Goal: Transaction & Acquisition: Purchase product/service

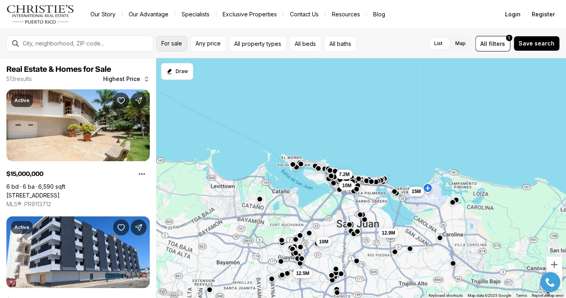
click at [172, 45] on span "For sale" at bounding box center [171, 43] width 21 height 6
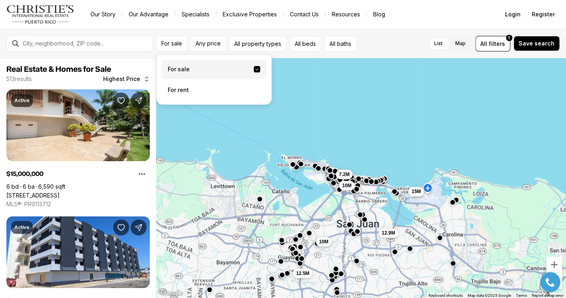
click at [182, 70] on label "For sale" at bounding box center [213, 69] width 105 height 19
click at [254, 70] on button "For sale" at bounding box center [257, 69] width 6 height 6
click at [256, 48] on button "All property types" at bounding box center [257, 44] width 57 height 16
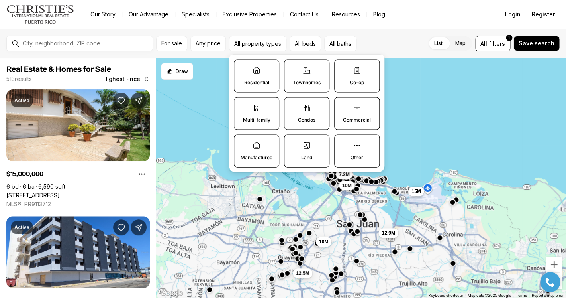
click at [259, 83] on p "Residential" at bounding box center [256, 82] width 25 height 6
click at [242, 68] on button "Residential" at bounding box center [238, 64] width 8 height 8
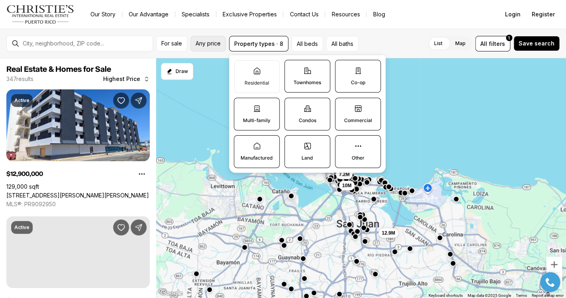
click at [205, 45] on span "Any price" at bounding box center [208, 43] width 25 height 6
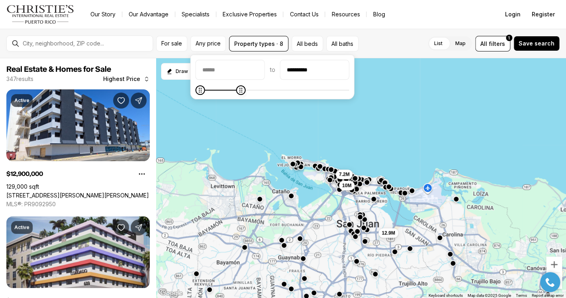
click at [240, 92] on icon "Maximum" at bounding box center [241, 90] width 3 height 5
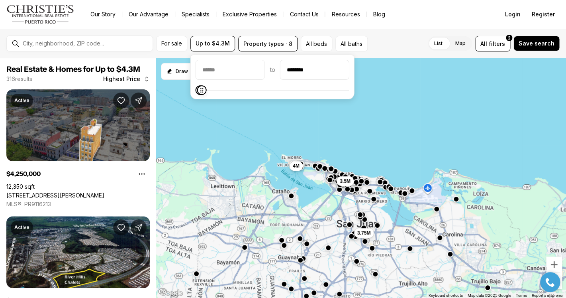
click at [199, 93] on icon "Maximum" at bounding box center [202, 90] width 6 height 6
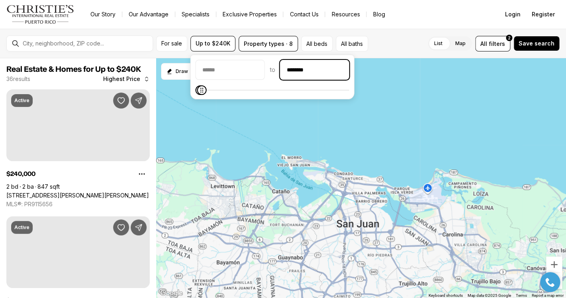
click at [317, 69] on input "********" at bounding box center [315, 69] width 69 height 19
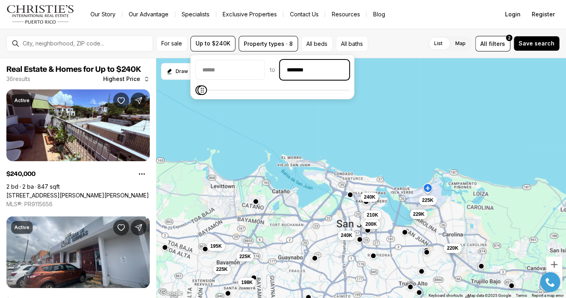
type input "********"
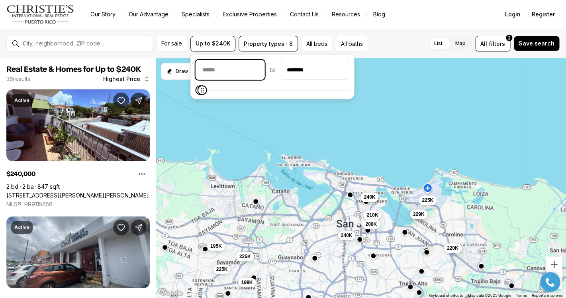
click at [230, 74] on input "priceMin" at bounding box center [230, 69] width 69 height 19
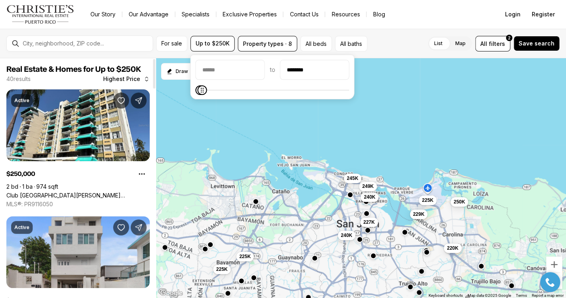
click at [153, 61] on div at bounding box center [154, 73] width 2 height 29
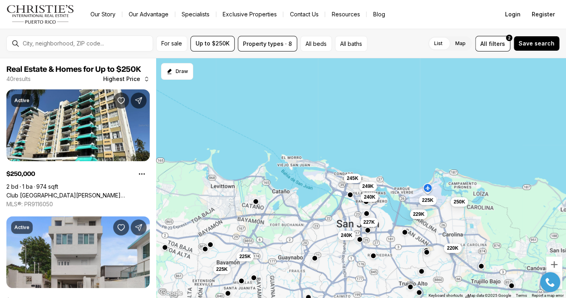
click at [118, 49] on div at bounding box center [86, 43] width 133 height 13
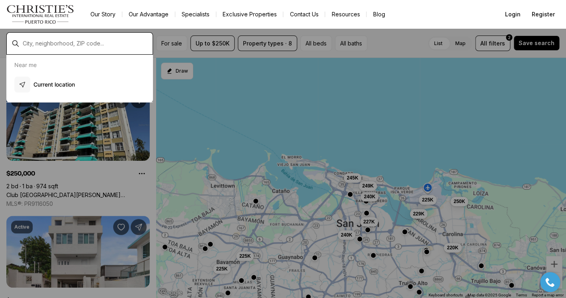
click at [114, 47] on input "text" at bounding box center [86, 43] width 127 height 6
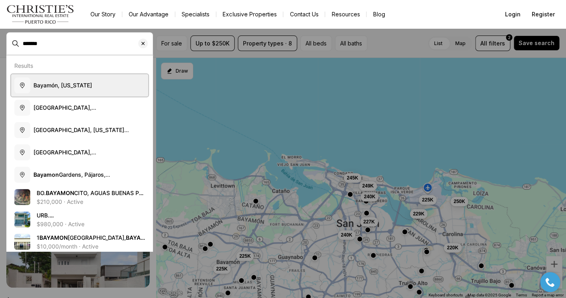
click at [93, 84] on button "Bayamón, [US_STATE]" at bounding box center [79, 85] width 137 height 22
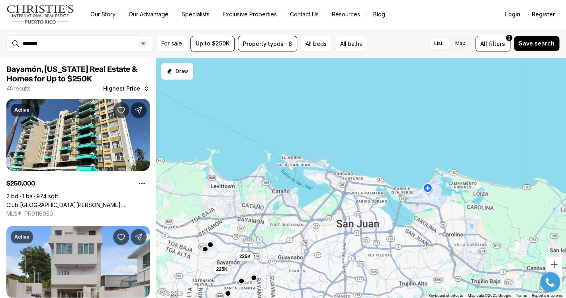
type input "**********"
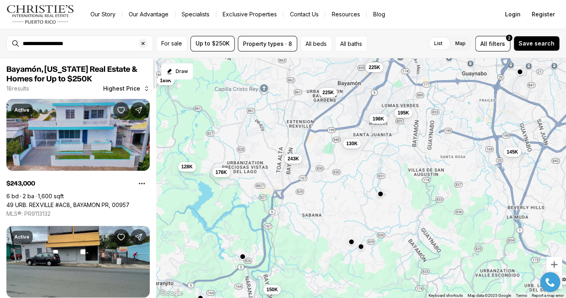
click at [59, 201] on link "49 URB. REXVILLE #AC8, BAYAMON PR, 00957" at bounding box center [67, 204] width 123 height 7
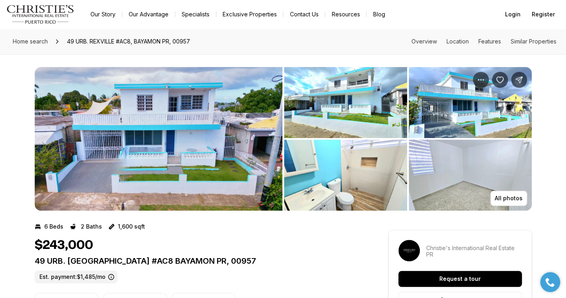
click at [197, 150] on img "View image gallery" at bounding box center [159, 138] width 248 height 143
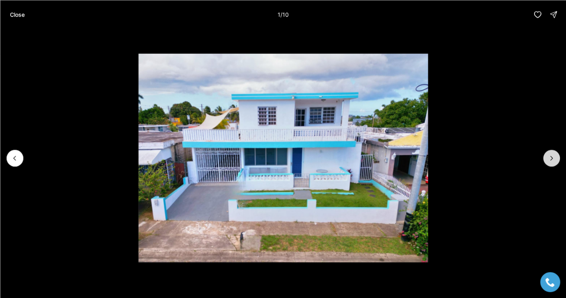
click at [554, 158] on icon "Next slide" at bounding box center [552, 158] width 8 height 8
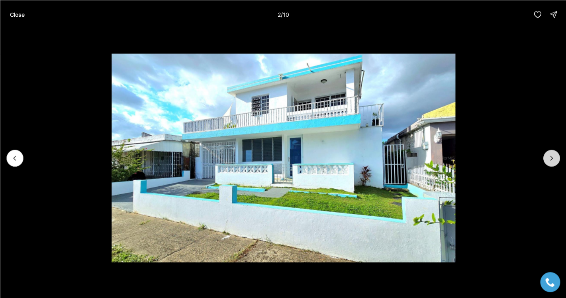
click at [554, 158] on icon "Next slide" at bounding box center [552, 158] width 8 height 8
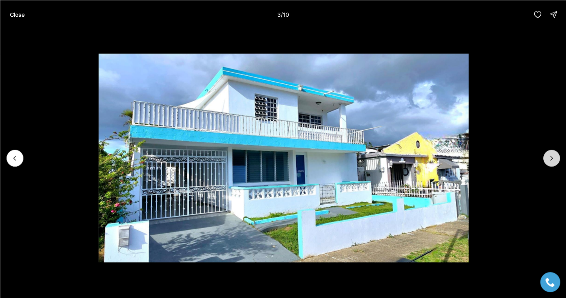
click at [554, 158] on icon "Next slide" at bounding box center [552, 158] width 8 height 8
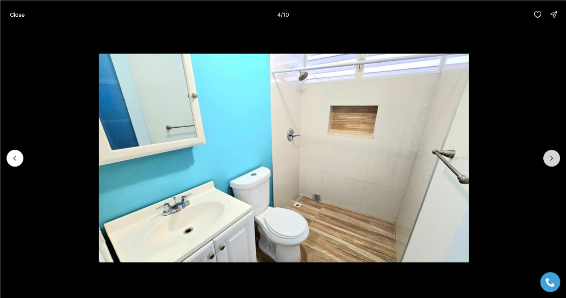
click at [554, 158] on icon "Next slide" at bounding box center [552, 158] width 8 height 8
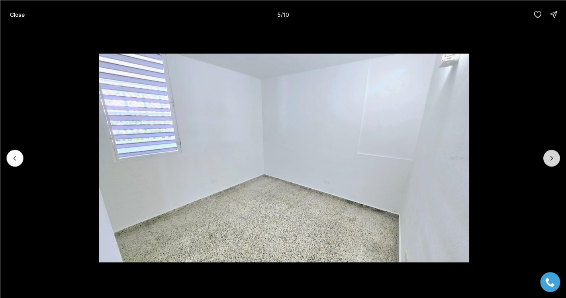
click at [554, 158] on icon "Next slide" at bounding box center [552, 158] width 8 height 8
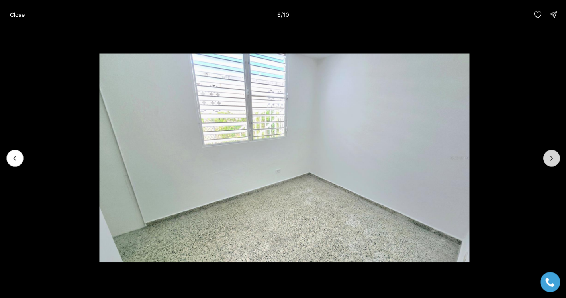
click at [554, 158] on icon "Next slide" at bounding box center [552, 158] width 8 height 8
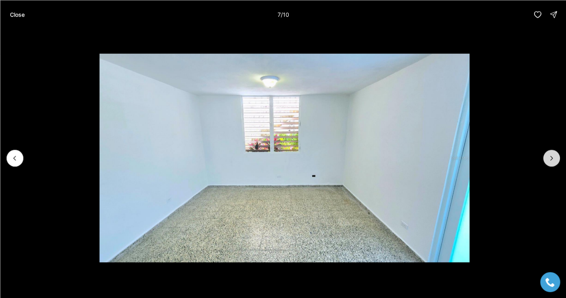
click at [554, 158] on icon "Next slide" at bounding box center [552, 158] width 8 height 8
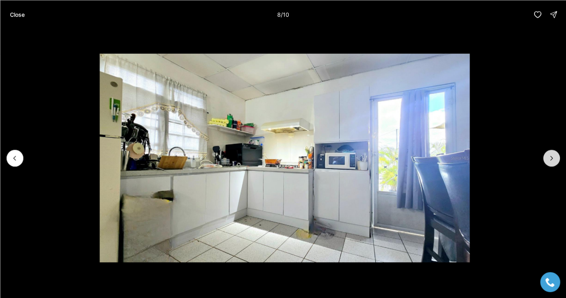
click at [554, 157] on icon "Next slide" at bounding box center [552, 158] width 8 height 8
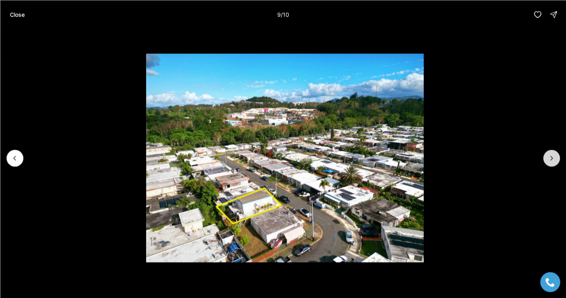
click at [553, 157] on icon "Next slide" at bounding box center [552, 158] width 8 height 8
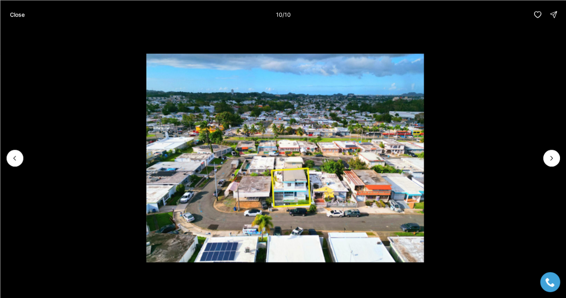
click at [554, 158] on div at bounding box center [551, 157] width 17 height 17
click at [554, 161] on div at bounding box center [551, 157] width 17 height 17
click at [23, 17] on p "Close" at bounding box center [17, 14] width 15 height 6
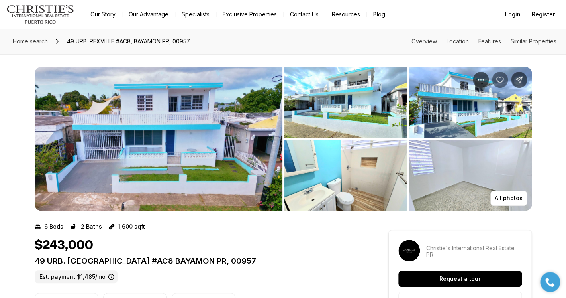
click at [501, 83] on icon "Save Property: 49 URB. REXVILLE #AC8" at bounding box center [500, 80] width 8 height 8
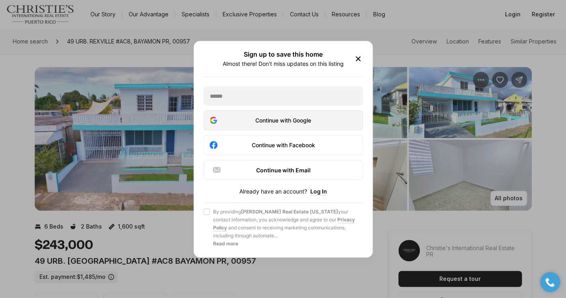
click at [301, 125] on div "Continue with Google" at bounding box center [283, 120] width 149 height 10
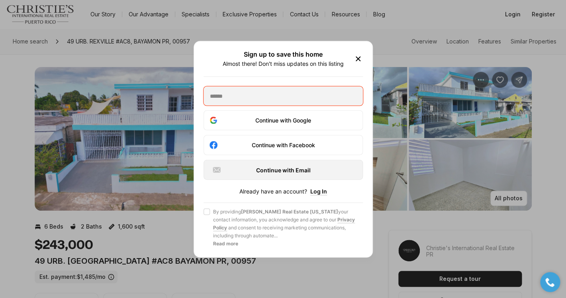
click at [289, 169] on div "Continue with Email" at bounding box center [283, 170] width 143 height 10
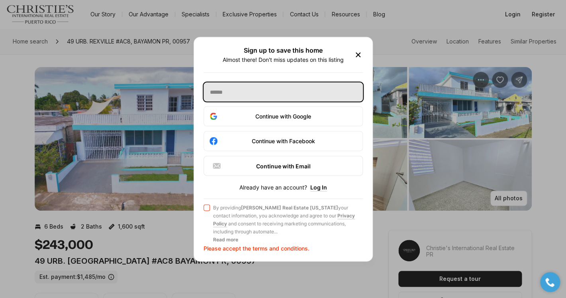
click at [252, 98] on input "text" at bounding box center [283, 91] width 159 height 19
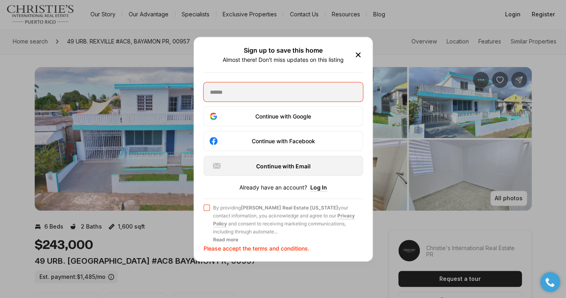
click at [267, 170] on div "Continue with Email" at bounding box center [283, 166] width 143 height 10
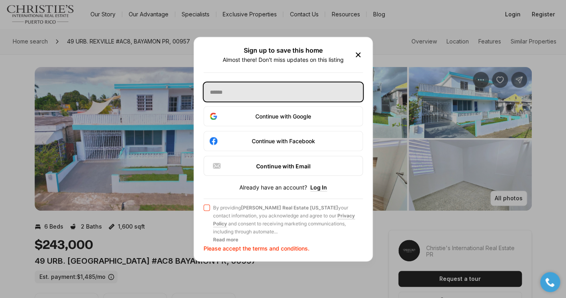
click at [240, 94] on input "text" at bounding box center [283, 91] width 159 height 19
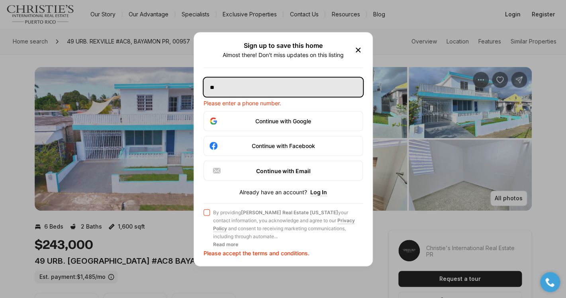
type input "*"
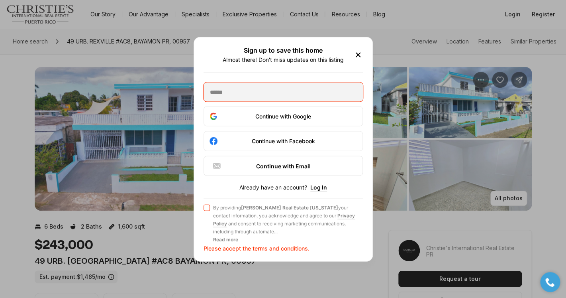
click at [357, 56] on icon "button" at bounding box center [358, 55] width 10 height 10
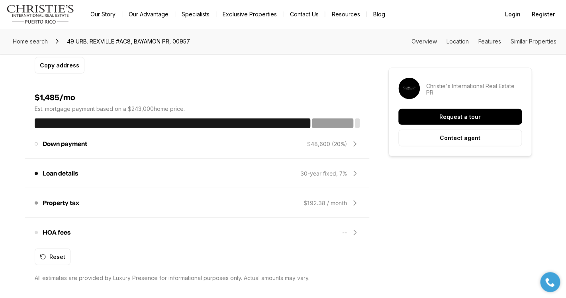
scroll to position [626, 0]
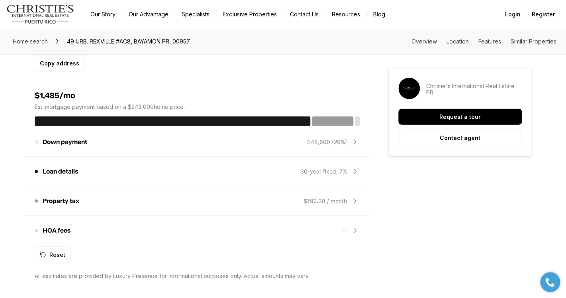
click at [359, 142] on icon at bounding box center [355, 142] width 10 height 10
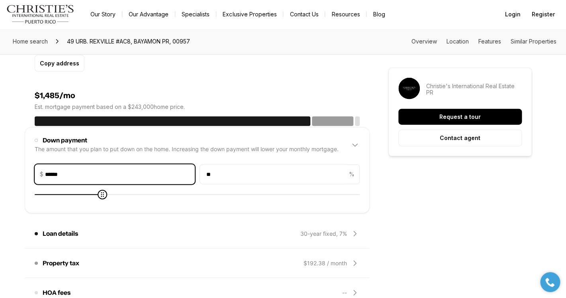
drag, startPoint x: 108, startPoint y: 173, endPoint x: -9, endPoint y: 164, distance: 117.1
click at [45, 165] on input "******" at bounding box center [119, 174] width 149 height 19
type input "*"
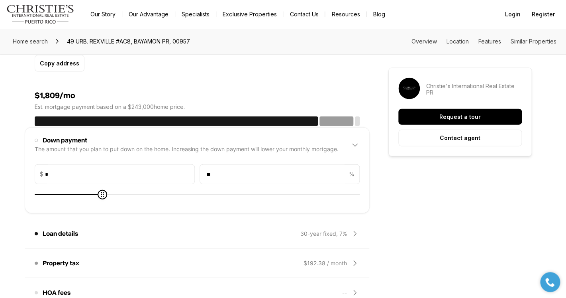
click at [112, 153] on div "Down payment The amount that you plan to put down on the home. Increasing the d…" at bounding box center [197, 145] width 325 height 26
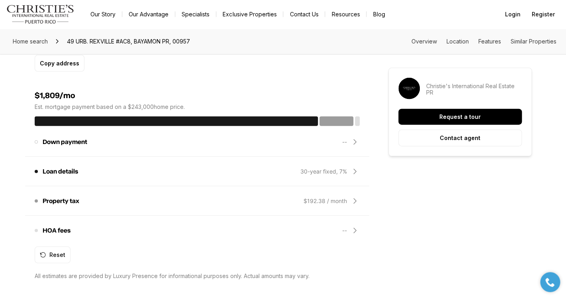
click at [112, 146] on div "Down payment The amount that you plan to put down on the home. Increasing the d…" at bounding box center [197, 141] width 325 height 19
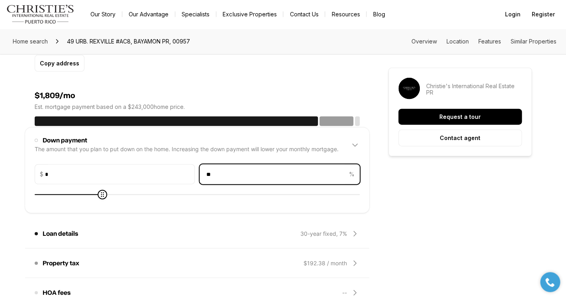
click at [218, 176] on input "**" at bounding box center [273, 174] width 147 height 19
drag, startPoint x: 218, startPoint y: 176, endPoint x: 204, endPoint y: 175, distance: 14.4
click at [204, 176] on input "**" at bounding box center [273, 174] width 147 height 19
type input "*"
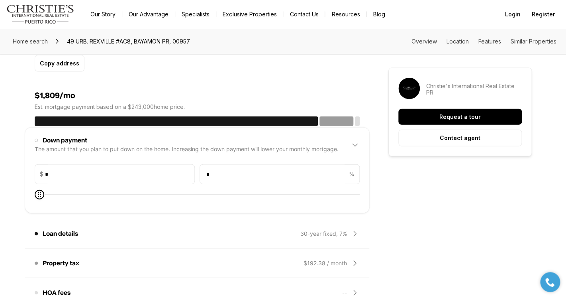
click at [205, 149] on div "The amount that you plan to put down on the home. Increasing the down payment w…" at bounding box center [187, 149] width 304 height 8
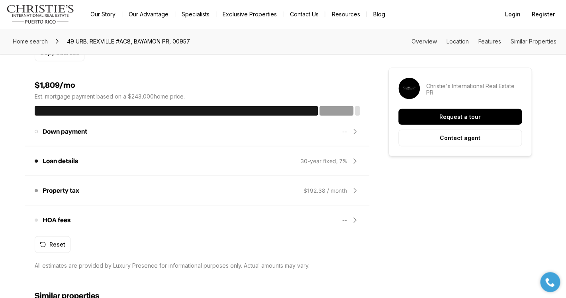
scroll to position [640, 0]
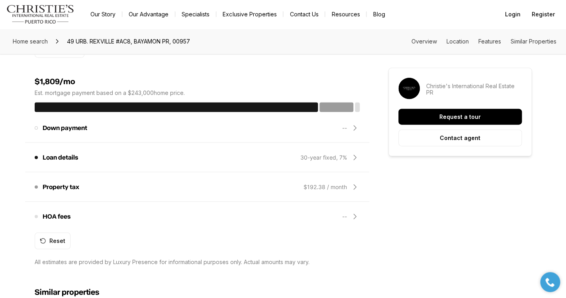
click at [171, 218] on div "HOA fees These fees may be owed in order to maintain and improve properties in …" at bounding box center [197, 216] width 325 height 19
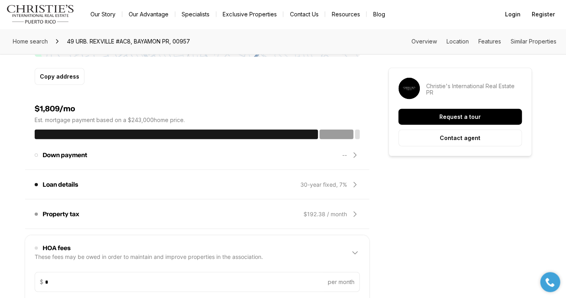
scroll to position [604, 0]
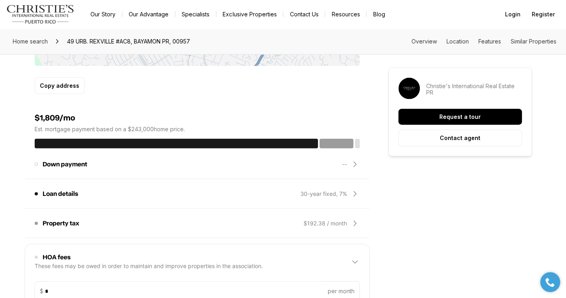
click at [172, 207] on div "Loan details Loan type is the length of the loan program. The default is 30 yea…" at bounding box center [197, 193] width 344 height 29
click at [156, 198] on div "Loan details Loan type is the length of the loan program. The default is 30 yea…" at bounding box center [197, 193] width 325 height 19
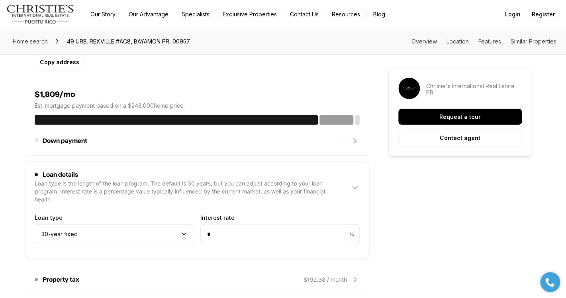
scroll to position [660, 0]
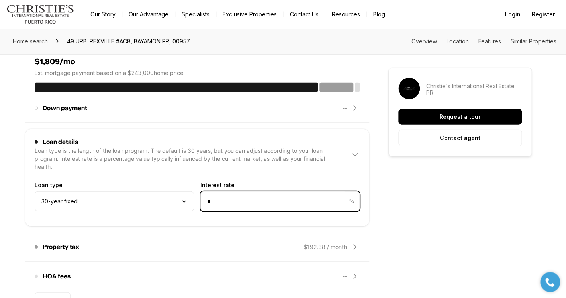
click at [224, 195] on input "*" at bounding box center [274, 201] width 147 height 19
type input "*"
type input "***"
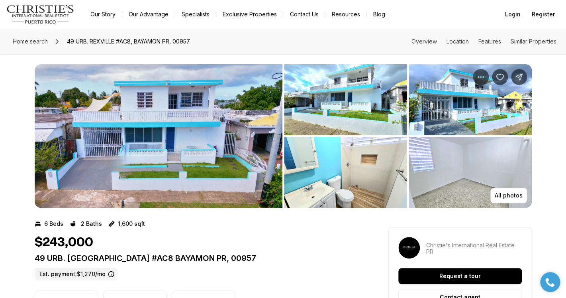
scroll to position [0, 0]
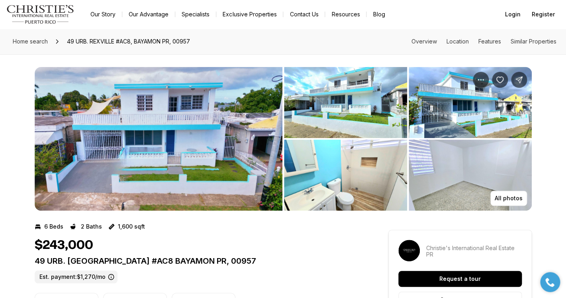
click at [349, 113] on img "View image gallery" at bounding box center [345, 102] width 123 height 71
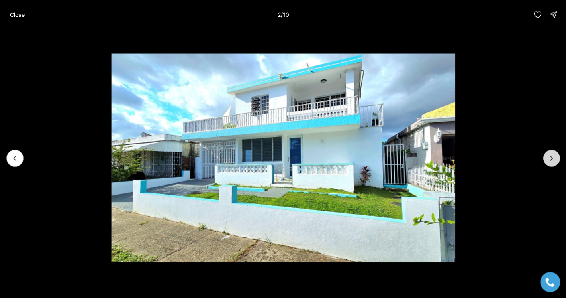
click at [556, 157] on button "Next slide" at bounding box center [551, 157] width 17 height 17
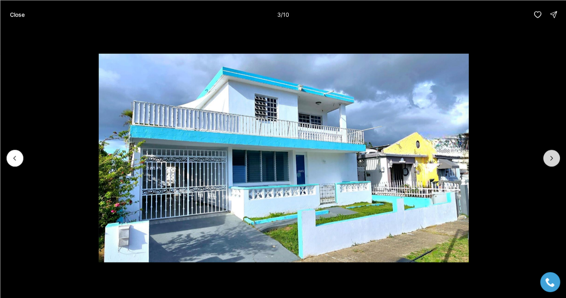
click at [556, 157] on button "Next slide" at bounding box center [551, 157] width 17 height 17
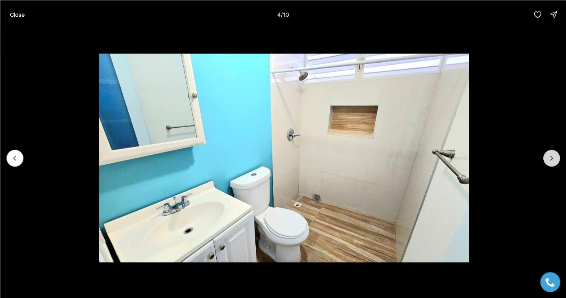
click at [556, 157] on button "Next slide" at bounding box center [551, 157] width 17 height 17
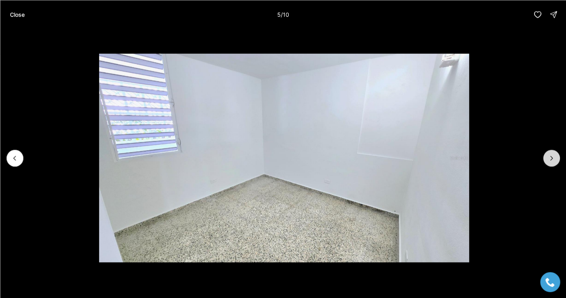
click at [556, 157] on button "Next slide" at bounding box center [551, 157] width 17 height 17
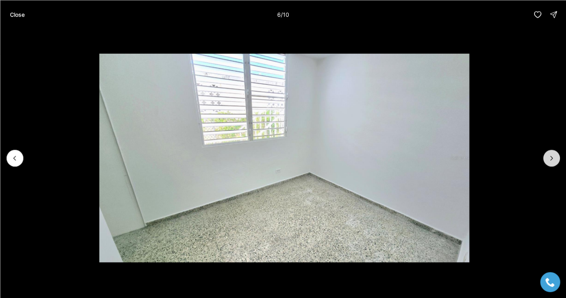
click at [556, 157] on button "Next slide" at bounding box center [551, 157] width 17 height 17
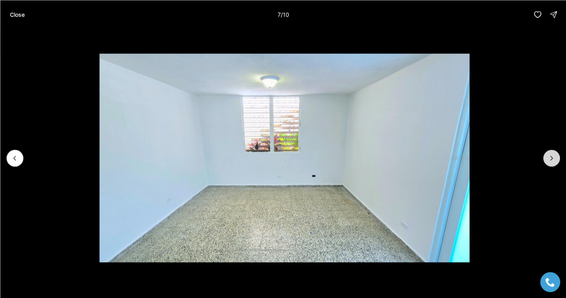
click at [554, 159] on icon "Next slide" at bounding box center [552, 158] width 8 height 8
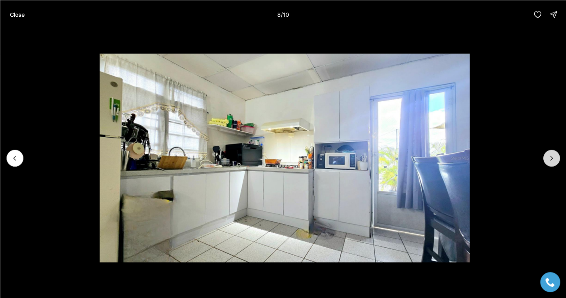
click at [554, 158] on icon "Next slide" at bounding box center [552, 158] width 8 height 8
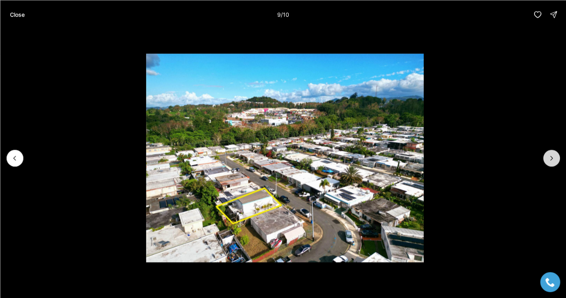
click at [554, 158] on icon "Next slide" at bounding box center [552, 158] width 8 height 8
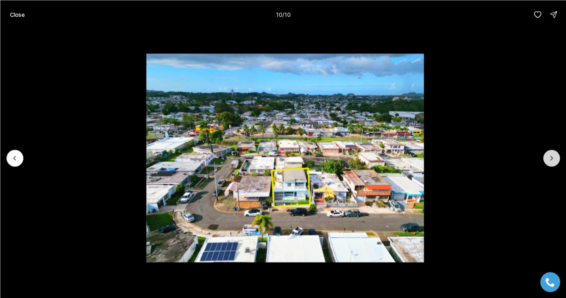
click at [554, 158] on div at bounding box center [551, 157] width 17 height 17
click at [26, 16] on button "Close" at bounding box center [17, 14] width 24 height 16
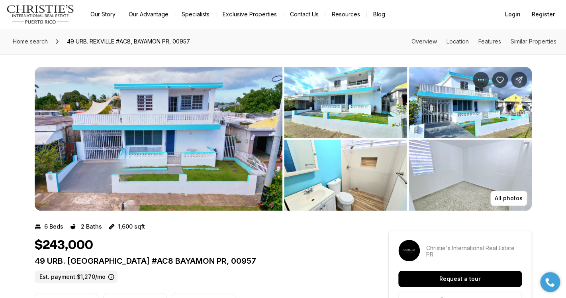
click at [174, 145] on img "View image gallery" at bounding box center [159, 138] width 248 height 143
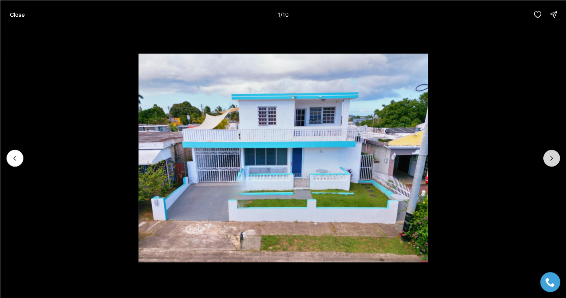
click at [555, 159] on icon "Next slide" at bounding box center [552, 158] width 8 height 8
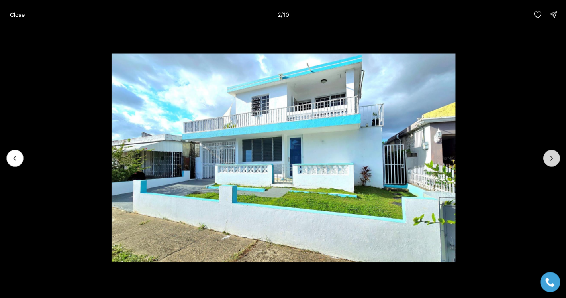
click at [555, 159] on icon "Next slide" at bounding box center [552, 158] width 8 height 8
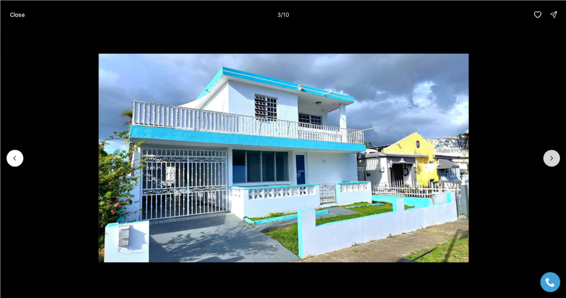
click at [555, 159] on icon "Next slide" at bounding box center [552, 158] width 8 height 8
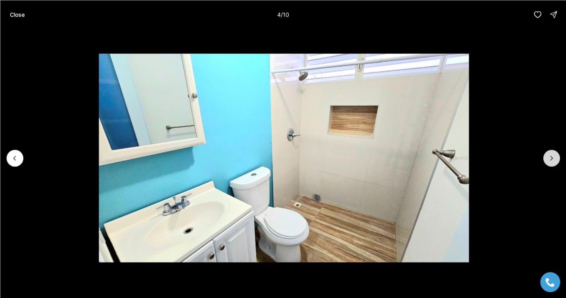
click at [555, 159] on icon "Next slide" at bounding box center [552, 158] width 8 height 8
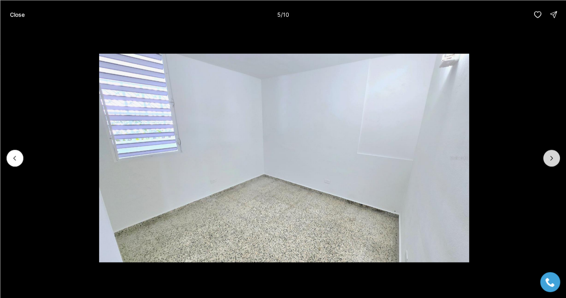
click at [555, 159] on icon "Next slide" at bounding box center [552, 158] width 8 height 8
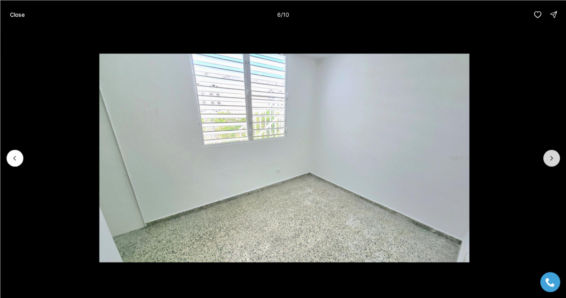
click at [555, 159] on icon "Next slide" at bounding box center [552, 158] width 8 height 8
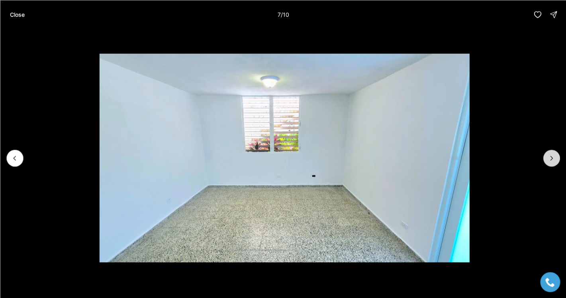
click at [555, 159] on icon "Next slide" at bounding box center [552, 158] width 8 height 8
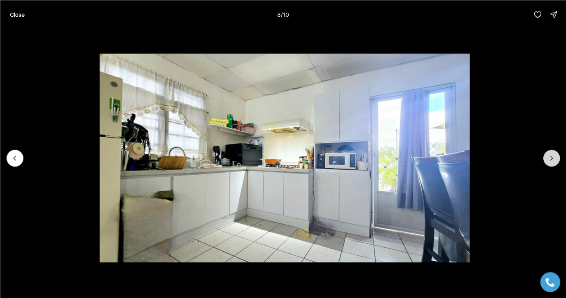
click at [555, 159] on icon "Next slide" at bounding box center [552, 158] width 8 height 8
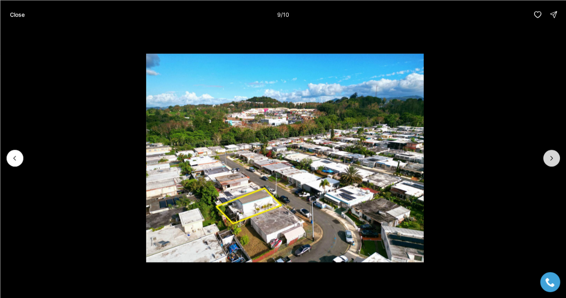
click at [555, 159] on icon "Next slide" at bounding box center [552, 158] width 8 height 8
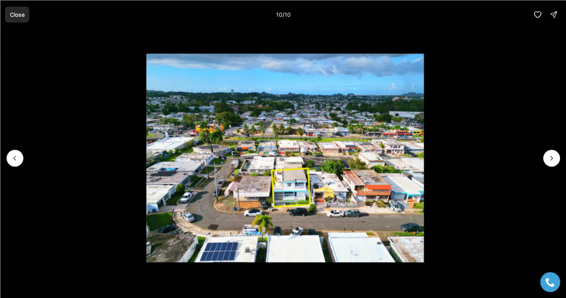
click at [22, 16] on p "Close" at bounding box center [17, 14] width 15 height 6
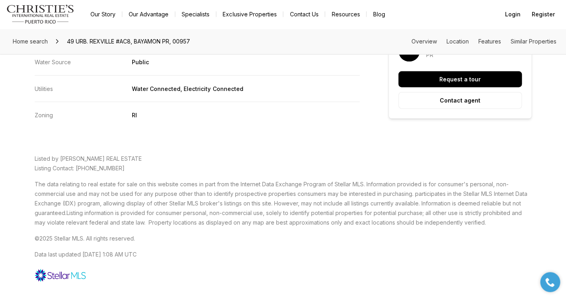
scroll to position [1806, 0]
